Goal: Task Accomplishment & Management: Manage account settings

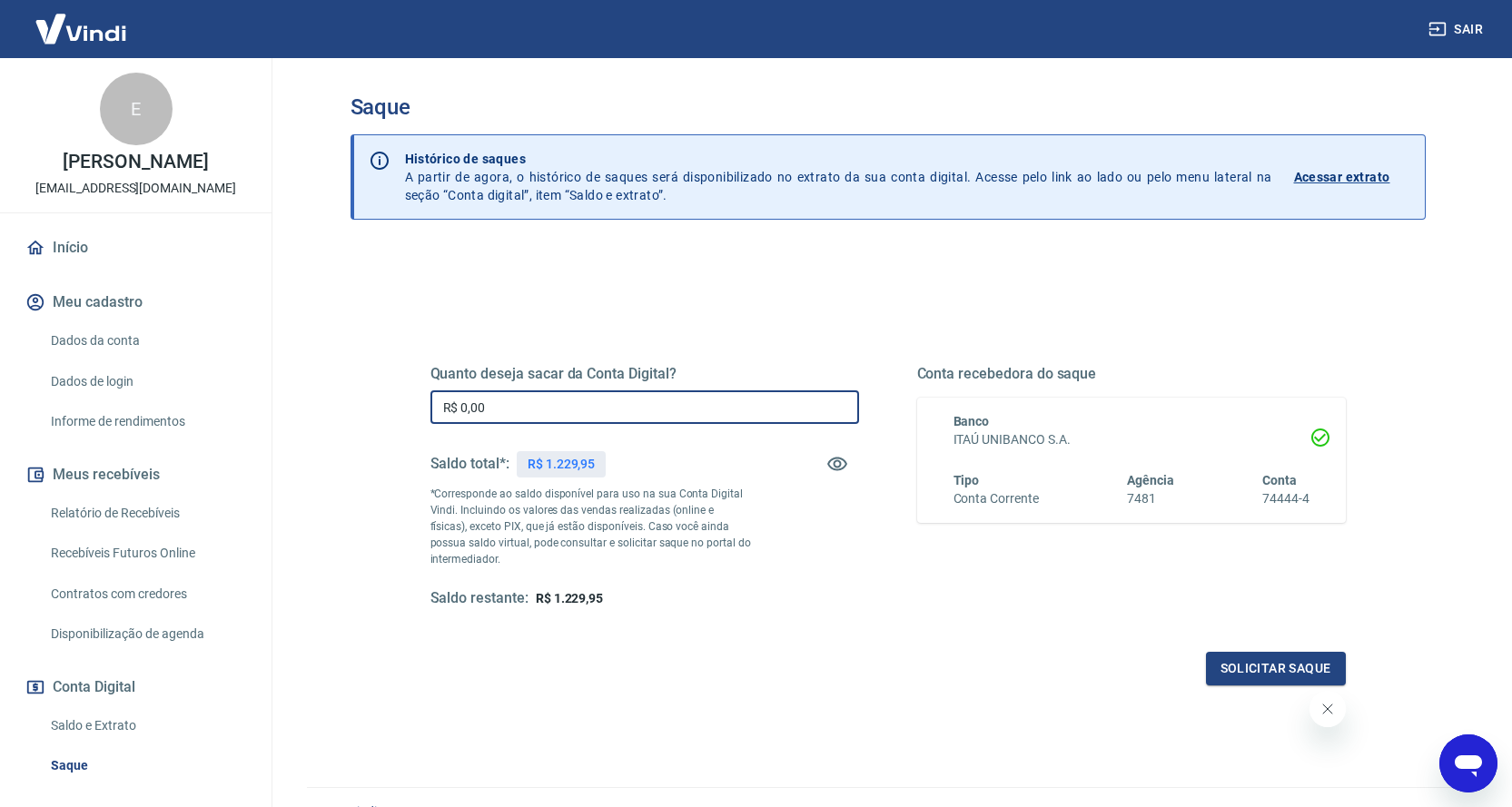
click at [694, 398] on input "R$ 0,00" at bounding box center [644, 407] width 429 height 34
type input "R$ 1.229,95"
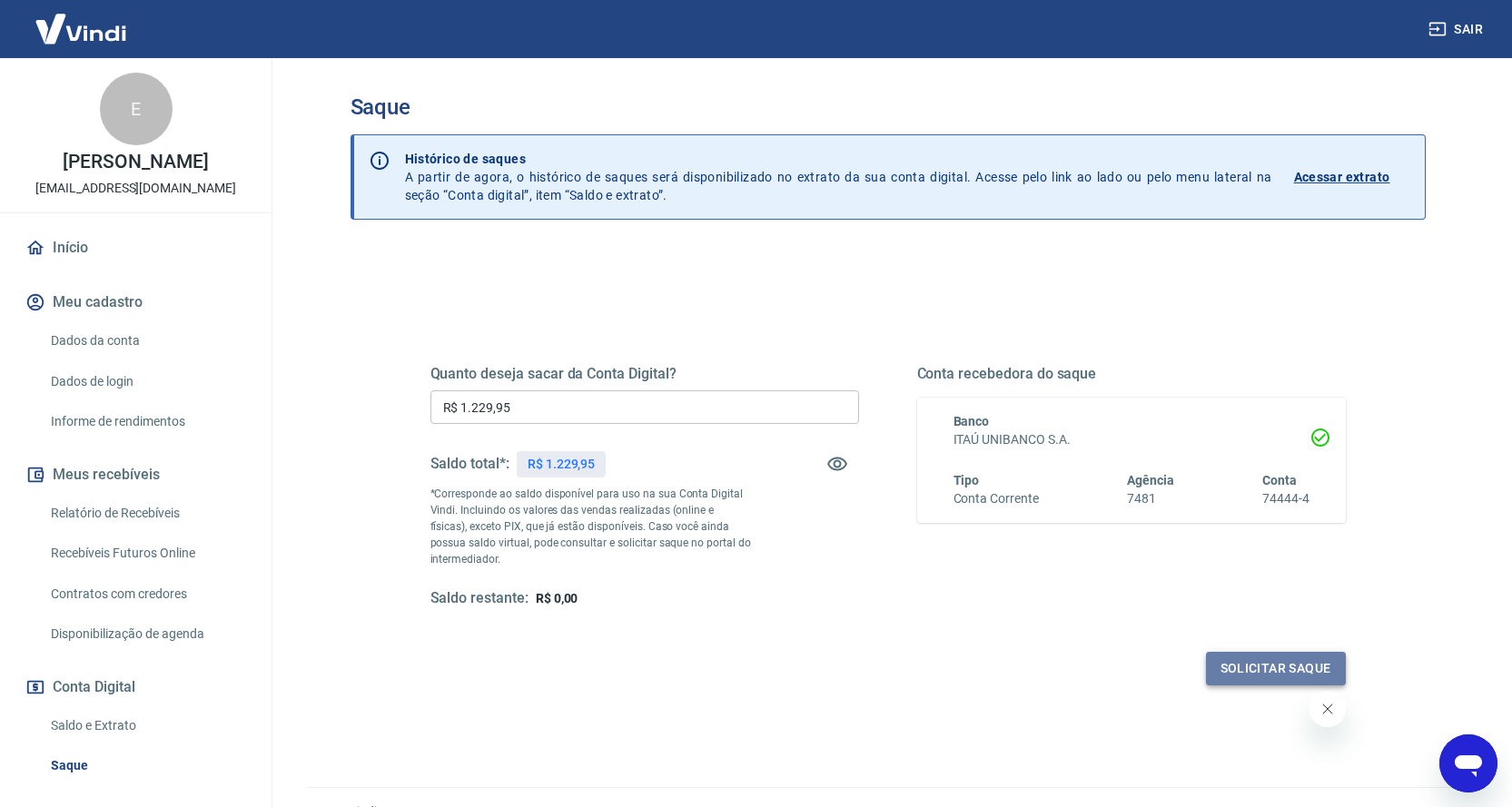
click at [1225, 666] on button "Solicitar saque" at bounding box center [1276, 668] width 140 height 34
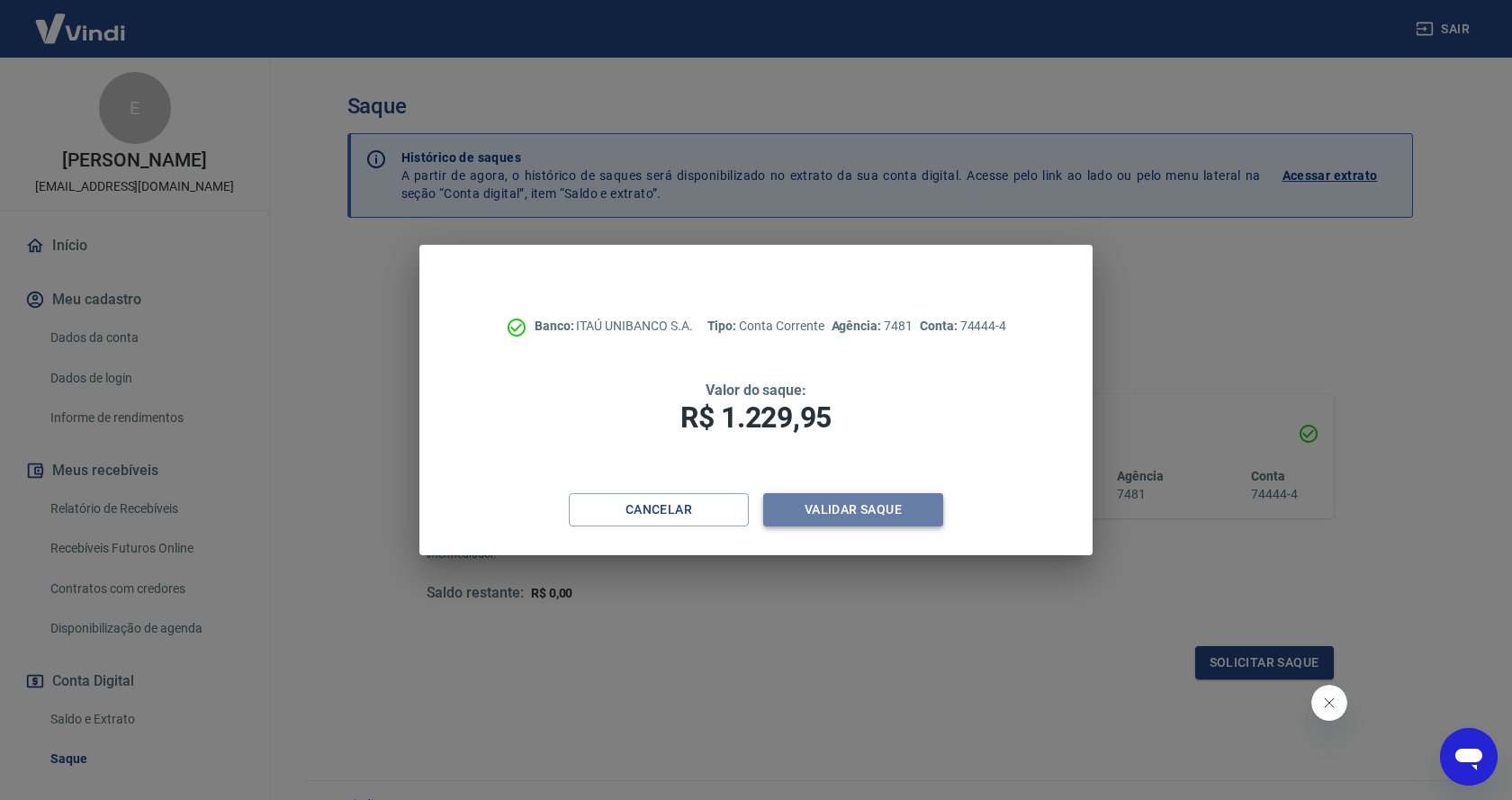
click at [907, 519] on button "Validar saque" at bounding box center [853, 509] width 180 height 33
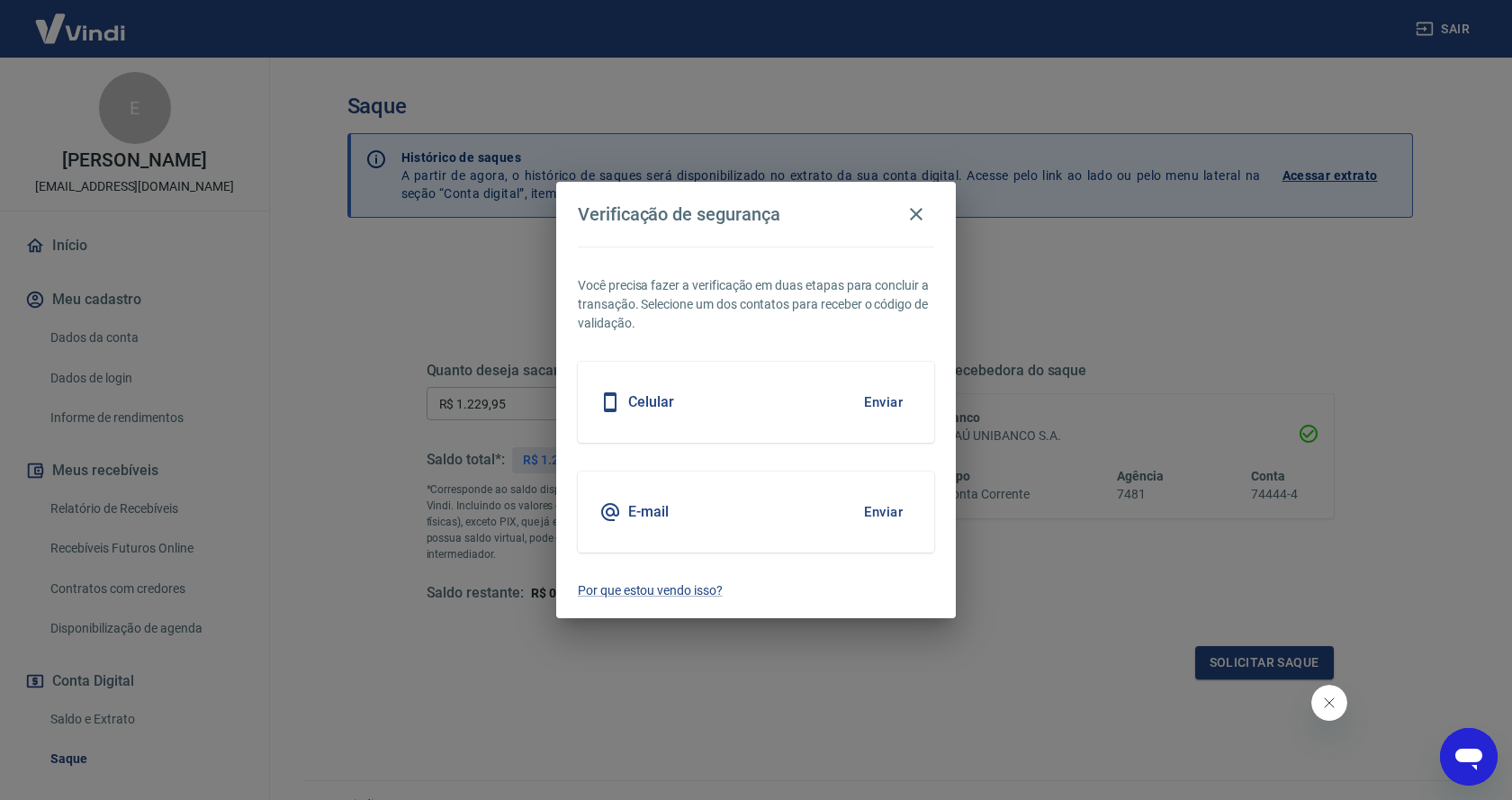
click at [891, 402] on button "Enviar" at bounding box center [883, 402] width 58 height 38
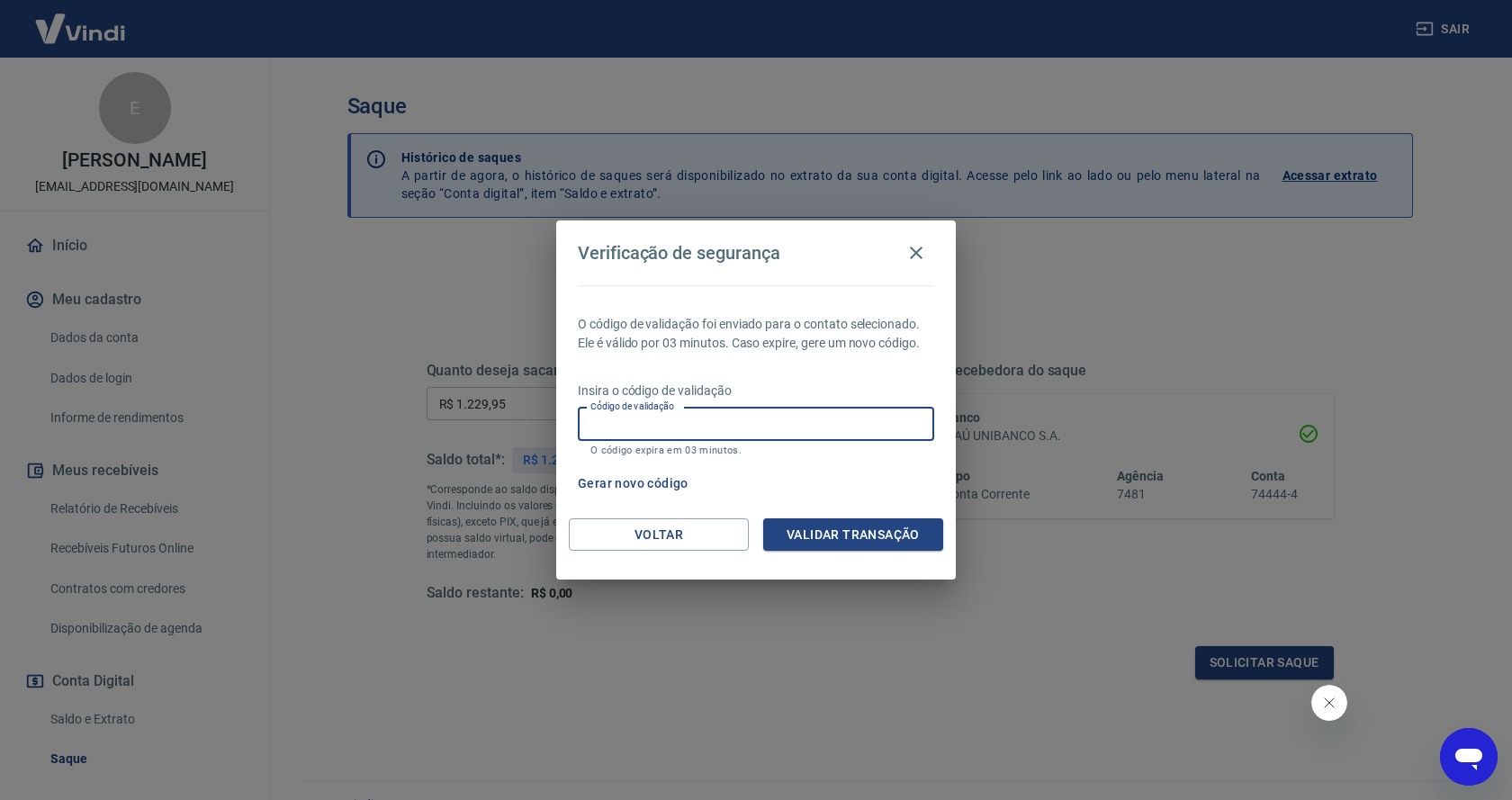
click at [742, 421] on input "Código de validação" at bounding box center [756, 424] width 356 height 33
type input "567213"
click at [817, 528] on button "Validar transação" at bounding box center [853, 535] width 180 height 33
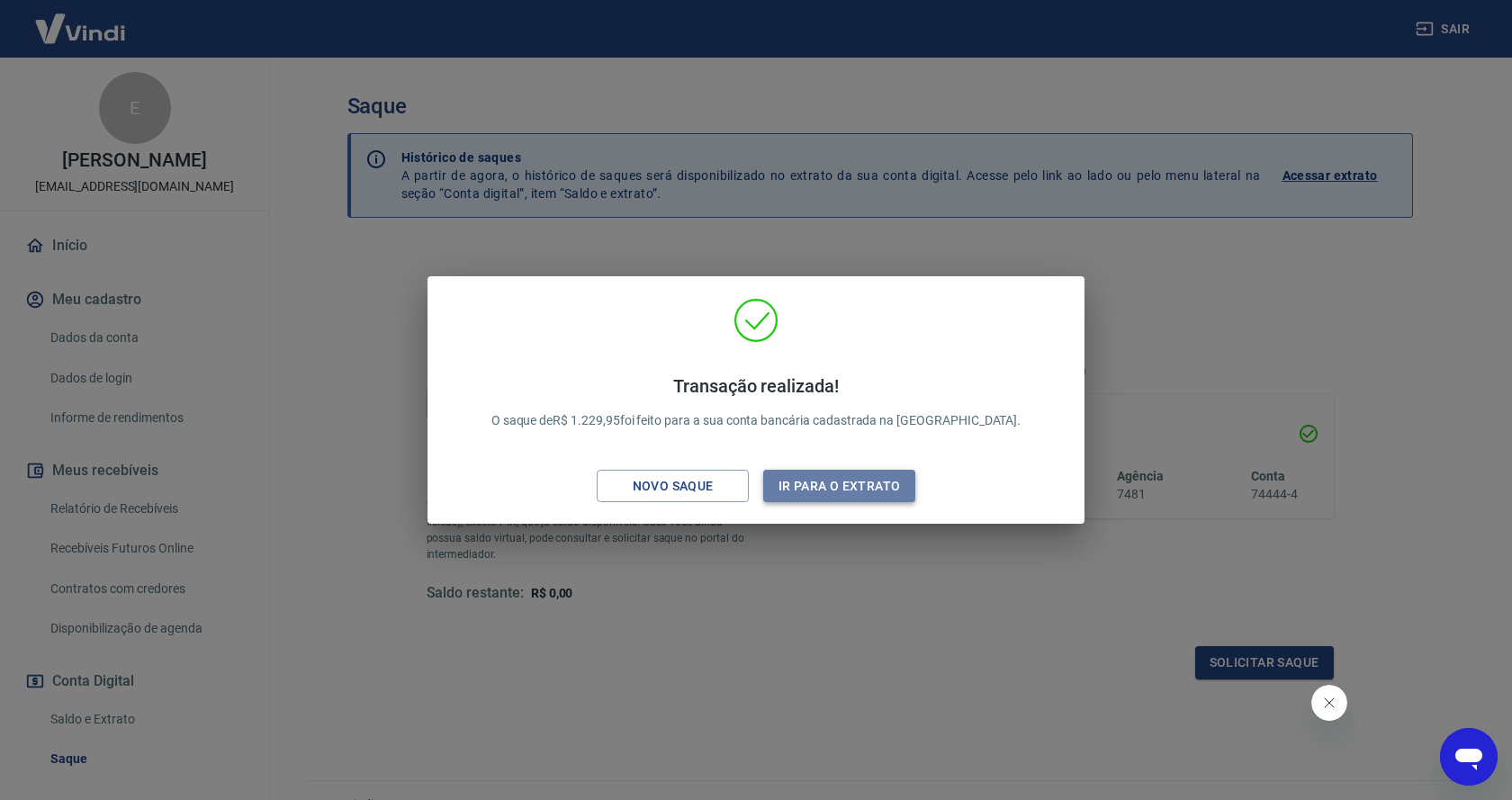
click at [875, 486] on button "Ir para o extrato" at bounding box center [839, 486] width 152 height 33
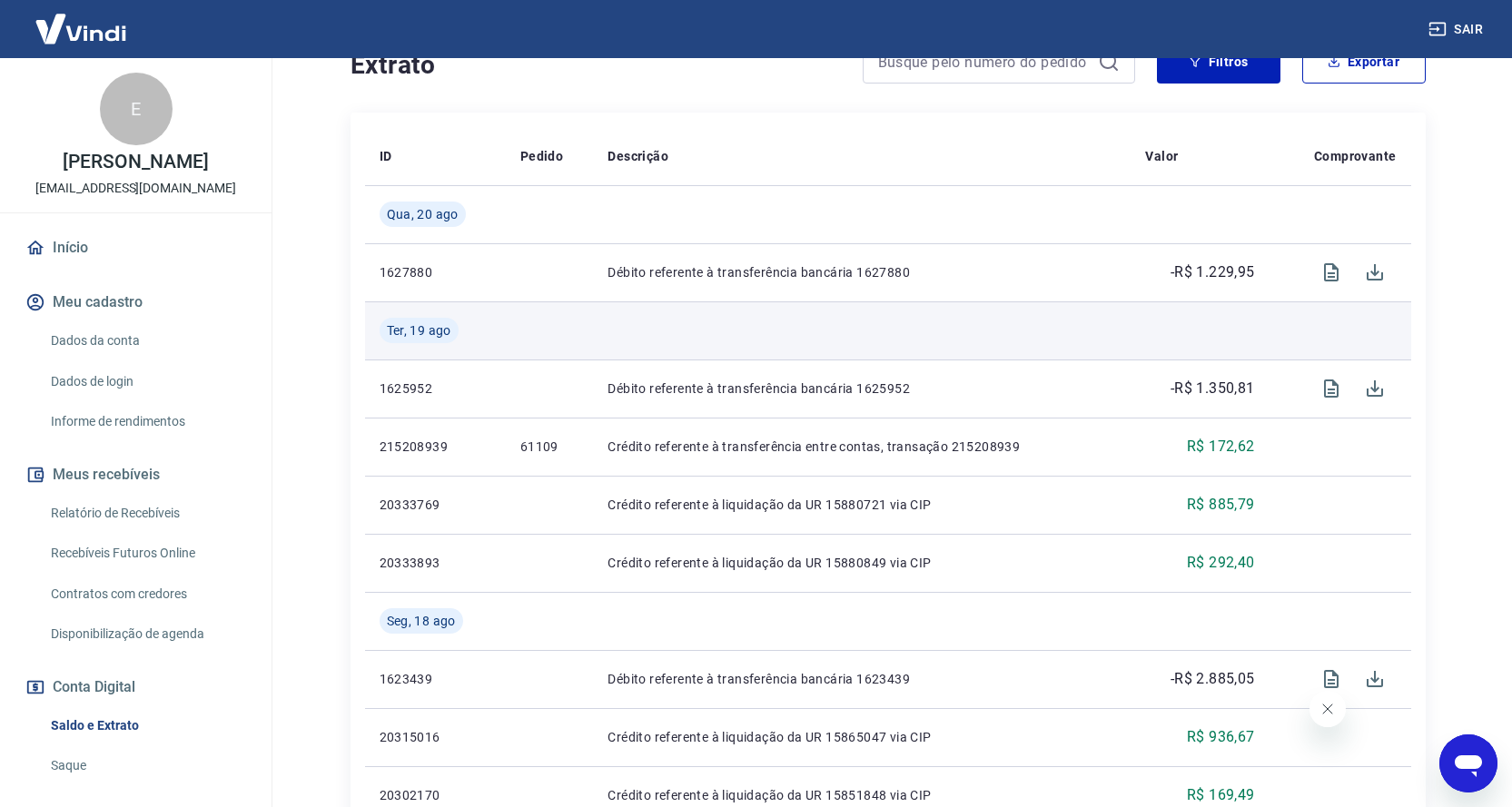
scroll to position [545, 0]
